Goal: Transaction & Acquisition: Purchase product/service

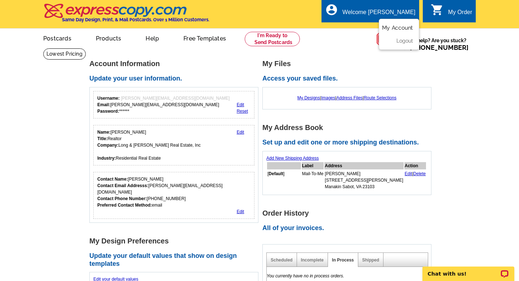
click at [394, 27] on link "My Account" at bounding box center [397, 28] width 31 height 6
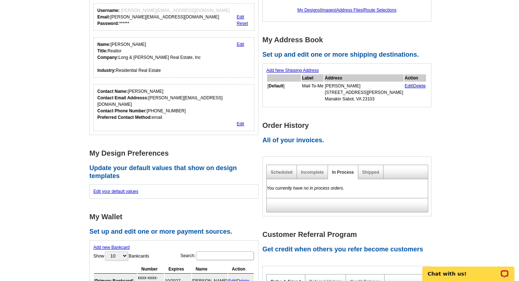
scroll to position [89, 0]
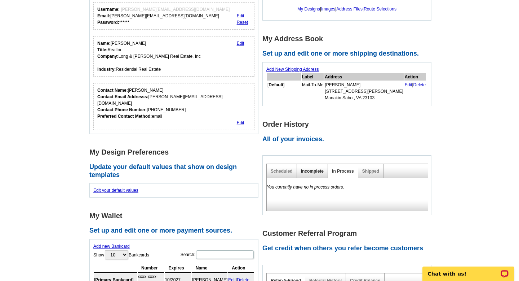
click at [311, 173] on link "Incomplete" at bounding box center [312, 170] width 23 height 5
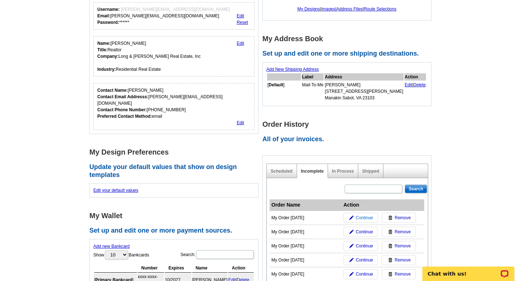
click at [362, 216] on span "Continue" at bounding box center [364, 217] width 17 height 6
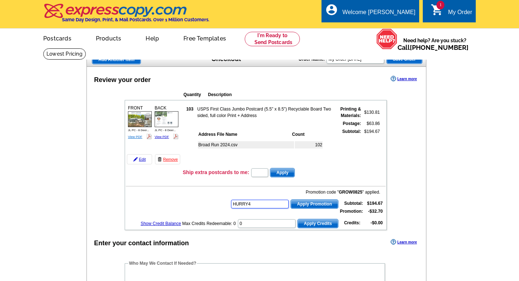
click at [141, 112] on img at bounding box center [140, 119] width 24 height 16
click at [135, 137] on link "View PDF" at bounding box center [135, 137] width 14 height 4
type input "HURRY40"
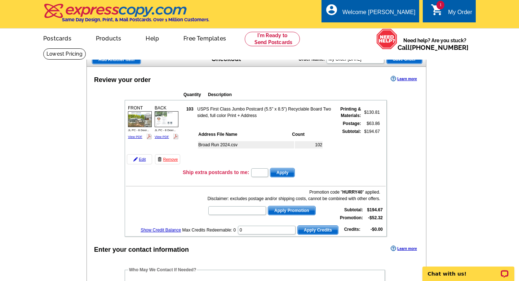
click at [164, 135] on link "View PDF" at bounding box center [162, 137] width 14 height 4
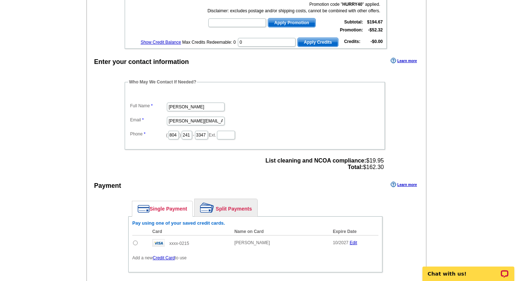
scroll to position [193, 0]
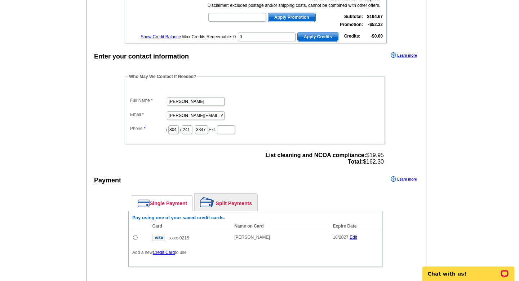
click at [134, 236] on input "radio" at bounding box center [135, 237] width 5 height 5
radio input "true"
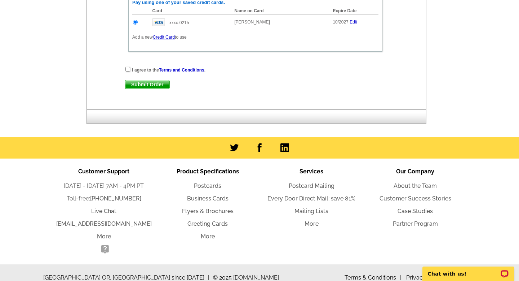
scroll to position [417, 0]
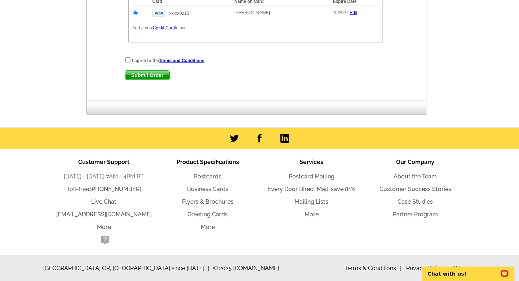
click at [127, 61] on input "checkbox" at bounding box center [128, 59] width 5 height 5
checkbox input "true"
click at [140, 75] on span "Submit Order" at bounding box center [147, 75] width 44 height 9
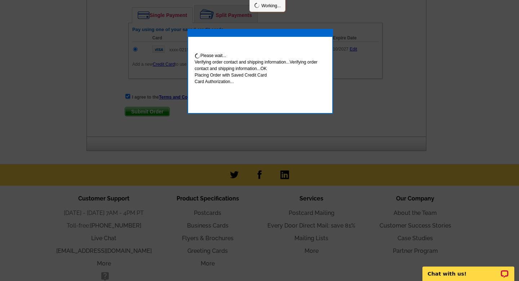
scroll to position [454, 0]
